Goal: Information Seeking & Learning: Check status

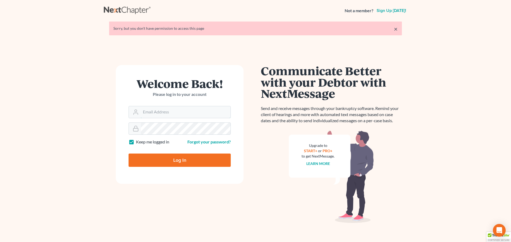
type input "[PERSON_NAME][EMAIL_ADDRESS][DOMAIN_NAME]"
click at [150, 159] on input "Log In" at bounding box center [180, 160] width 102 height 13
type input "Thinking..."
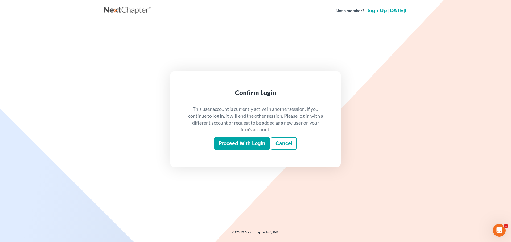
click at [245, 140] on input "Proceed with login" at bounding box center [241, 144] width 55 height 12
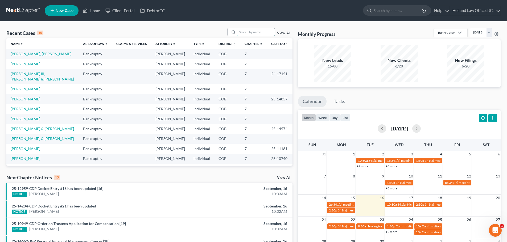
click at [253, 32] on input "search" at bounding box center [255, 32] width 37 height 8
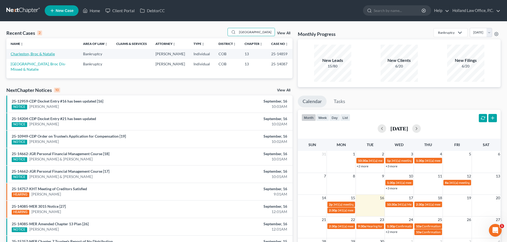
type input "charleston"
click at [28, 55] on link "Charleston, Broc & Natalie" at bounding box center [33, 54] width 44 height 5
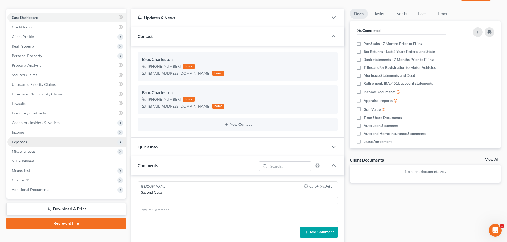
scroll to position [80, 0]
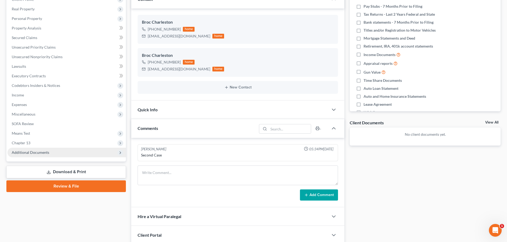
click at [40, 150] on span "Additional Documents" at bounding box center [66, 153] width 118 height 10
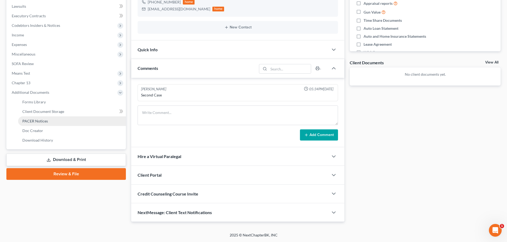
click at [33, 123] on span "PACER Notices" at bounding box center [35, 121] width 26 height 5
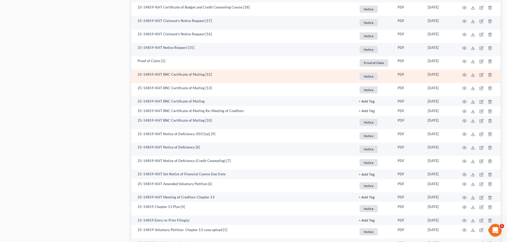
scroll to position [329, 0]
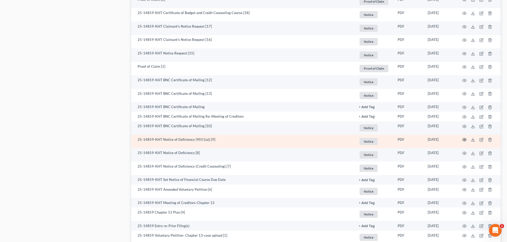
click at [463, 139] on icon "button" at bounding box center [464, 140] width 4 height 3
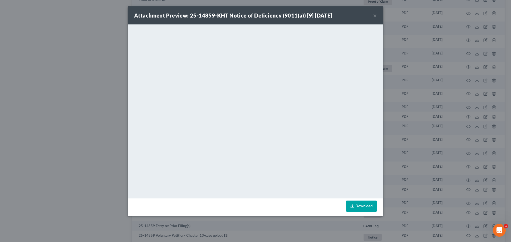
click at [374, 15] on button "×" at bounding box center [375, 15] width 4 height 6
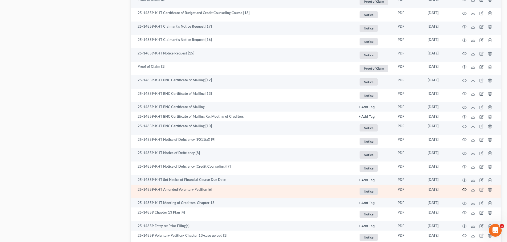
click at [463, 190] on icon "button" at bounding box center [464, 190] width 4 height 4
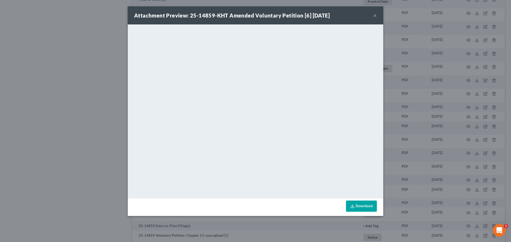
click at [375, 17] on button "×" at bounding box center [375, 15] width 4 height 6
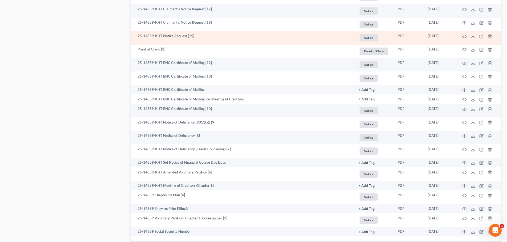
scroll to position [355, 0]
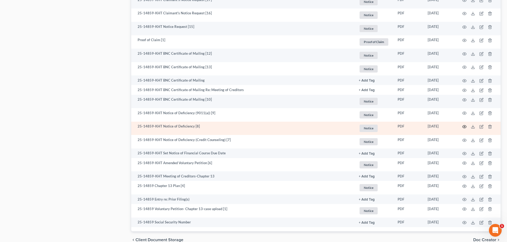
click at [465, 127] on icon "button" at bounding box center [464, 127] width 4 height 4
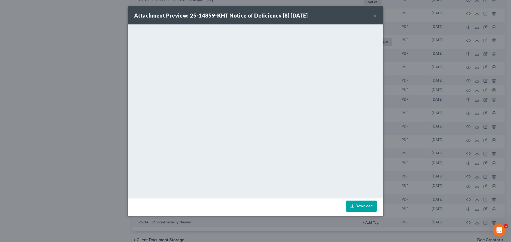
click at [376, 17] on button "×" at bounding box center [375, 15] width 4 height 6
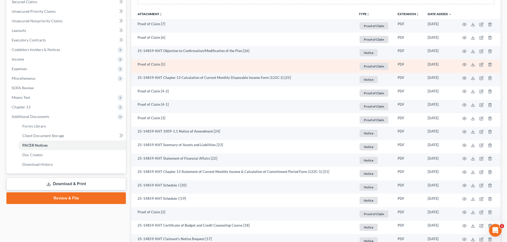
scroll to position [89, 0]
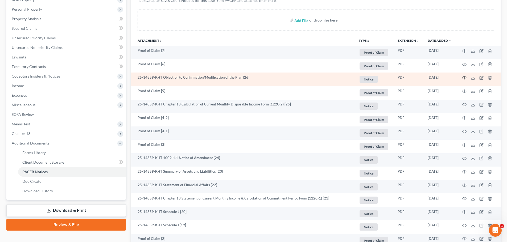
click at [463, 77] on icon "button" at bounding box center [464, 78] width 4 height 4
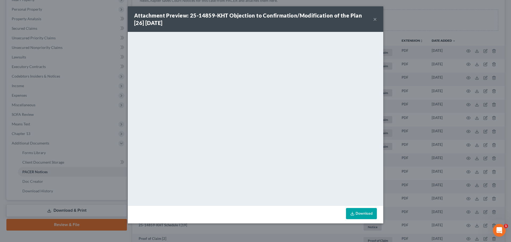
click at [373, 19] on button "×" at bounding box center [375, 19] width 4 height 6
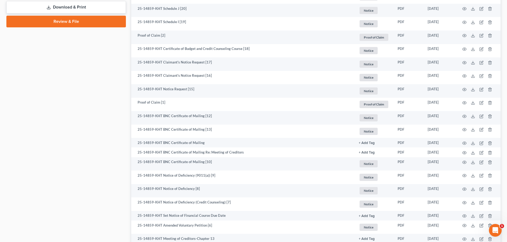
scroll to position [302, 0]
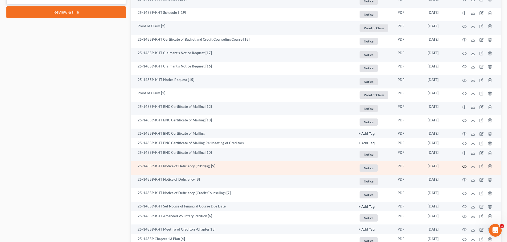
click at [463, 166] on icon "button" at bounding box center [464, 166] width 4 height 4
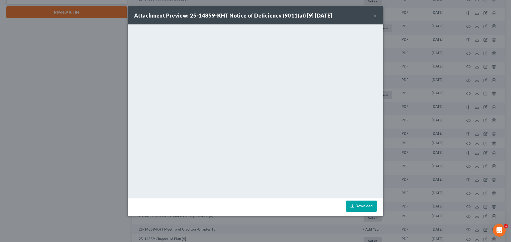
click at [375, 17] on button "×" at bounding box center [375, 15] width 4 height 6
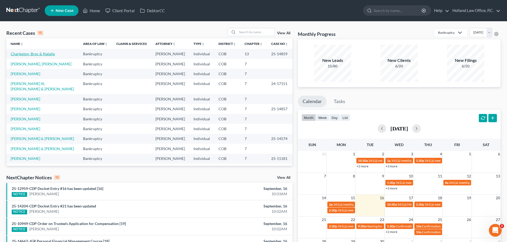
click at [42, 53] on link "Charleston, Broc & Natalie" at bounding box center [33, 54] width 44 height 5
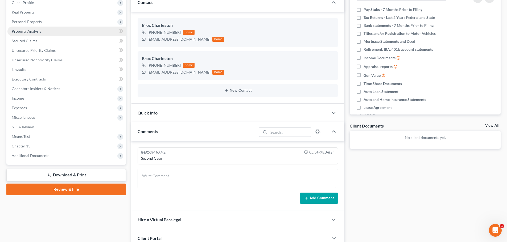
scroll to position [106, 0]
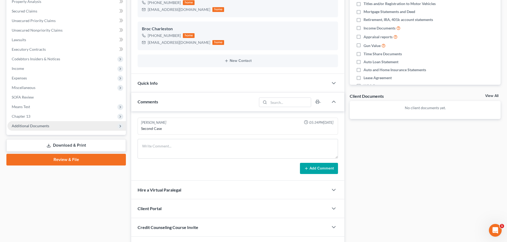
click at [40, 129] on span "Additional Documents" at bounding box center [66, 126] width 118 height 10
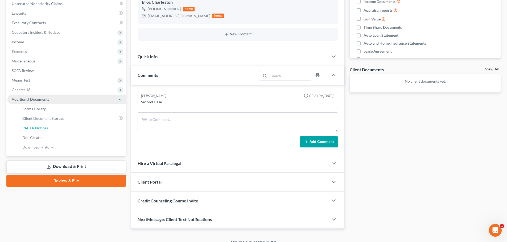
click at [40, 128] on span "PACER Notices" at bounding box center [35, 128] width 26 height 5
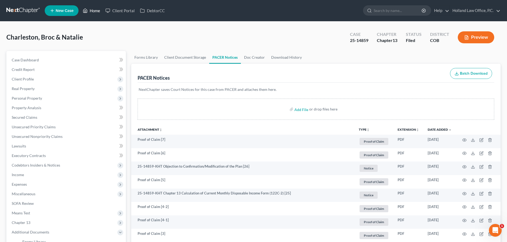
click at [93, 11] on link "Home" at bounding box center [91, 11] width 23 height 10
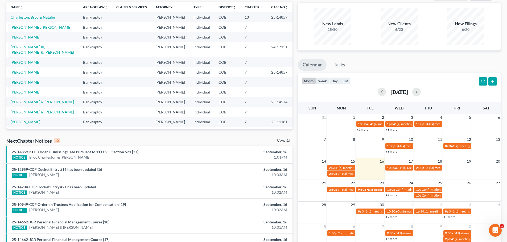
scroll to position [53, 0]
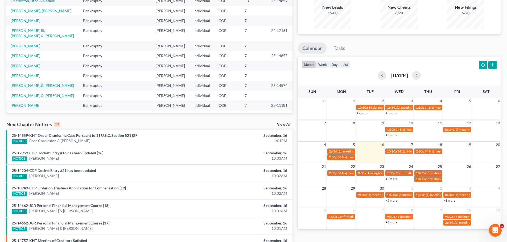
click at [101, 136] on link "25-14859-KHT Order Dismissing Case Pursuant to 11 U.S.C. Section 521 [27]" at bounding box center [75, 135] width 127 height 5
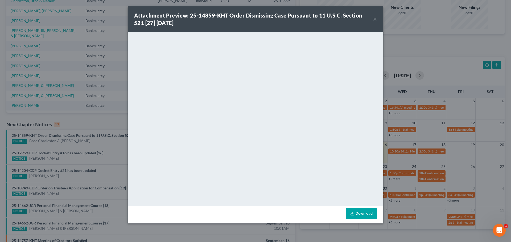
click at [374, 19] on button "×" at bounding box center [375, 19] width 4 height 6
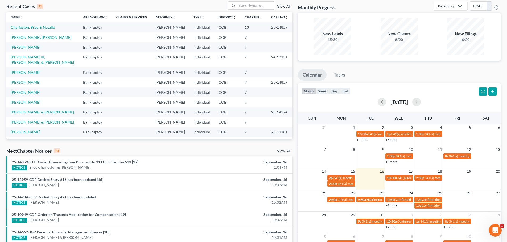
scroll to position [0, 0]
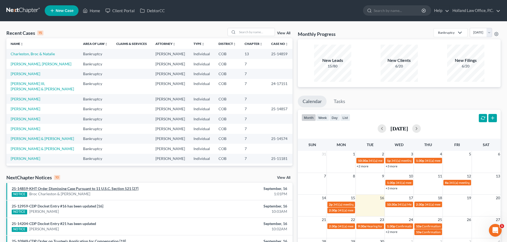
click at [73, 189] on link "25-14859-KHT Order Dismissing Case Pursuant to 11 U.S.C. Section 521 [27]" at bounding box center [75, 189] width 127 height 5
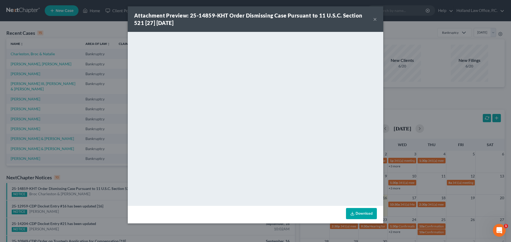
click at [375, 19] on button "×" at bounding box center [375, 19] width 4 height 6
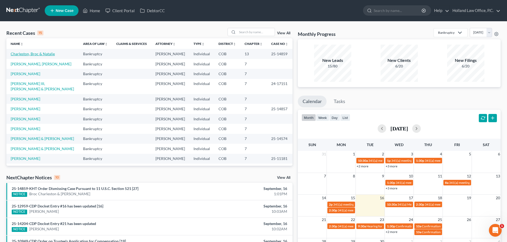
click at [39, 55] on link "Charleston, Broc & Natalie" at bounding box center [33, 54] width 44 height 5
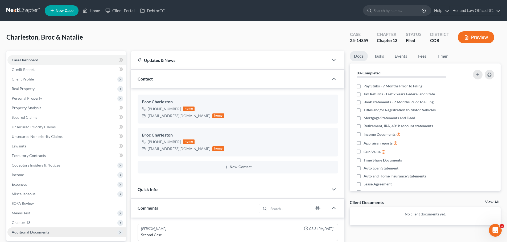
scroll to position [106, 0]
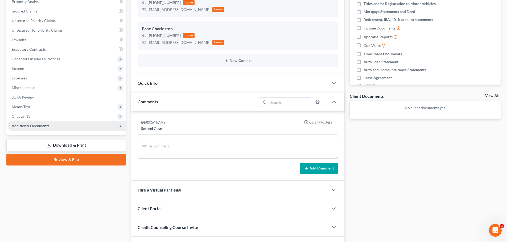
click at [31, 126] on span "Additional Documents" at bounding box center [31, 126] width 38 height 5
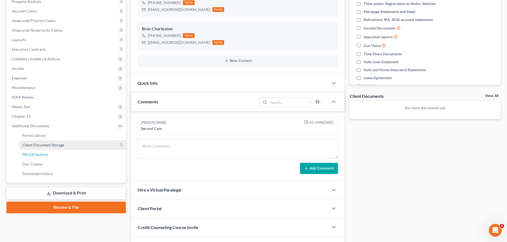
click at [39, 153] on span "PACER Notices" at bounding box center [35, 154] width 26 height 5
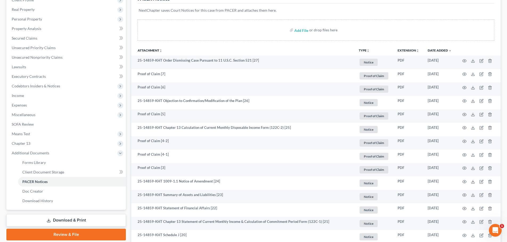
scroll to position [80, 0]
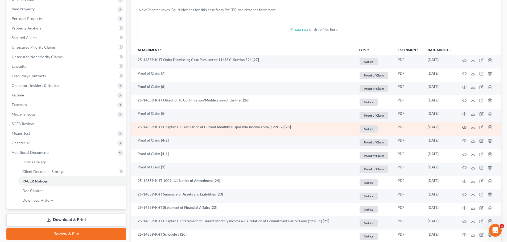
click at [463, 127] on icon "button" at bounding box center [464, 127] width 4 height 3
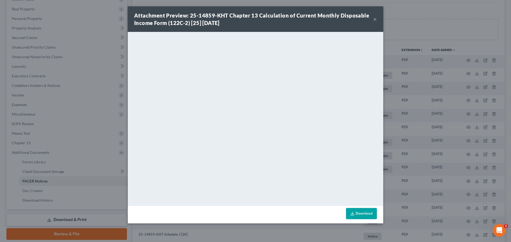
click at [374, 21] on button "×" at bounding box center [375, 19] width 4 height 6
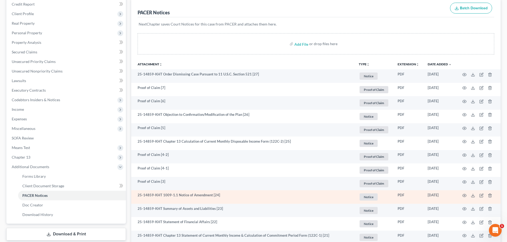
scroll to position [53, 0]
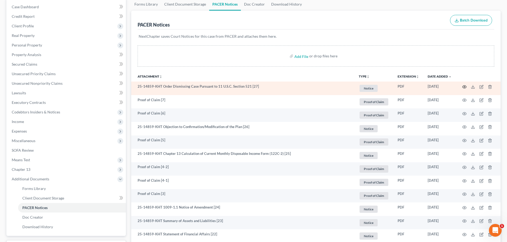
click at [465, 87] on icon "button" at bounding box center [464, 87] width 4 height 4
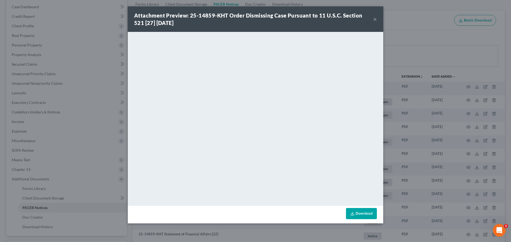
click at [375, 18] on button "×" at bounding box center [375, 19] width 4 height 6
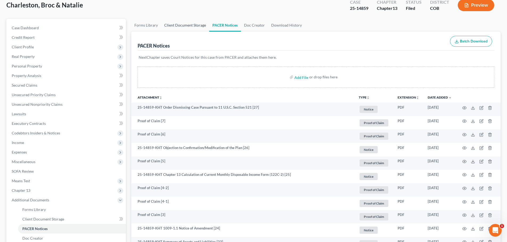
scroll to position [0, 0]
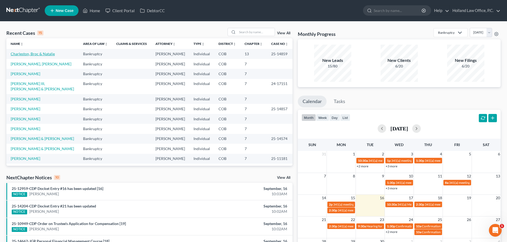
click at [37, 54] on link "Charleston, Broc & Natalie" at bounding box center [33, 54] width 44 height 5
